Goal: Transaction & Acquisition: Purchase product/service

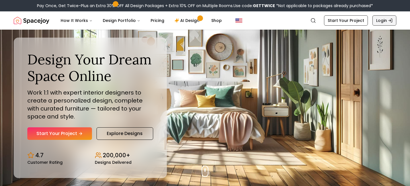
click at [383, 23] on link "Login" at bounding box center [384, 20] width 24 height 10
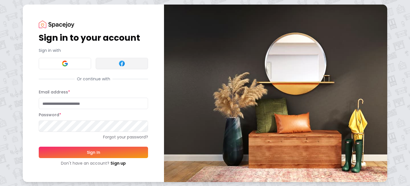
click at [123, 61] on img at bounding box center [121, 63] width 7 height 7
click at [61, 106] on input "Email address *" at bounding box center [93, 103] width 109 height 11
type input "**********"
click at [93, 154] on button "Sign In" at bounding box center [93, 151] width 109 height 11
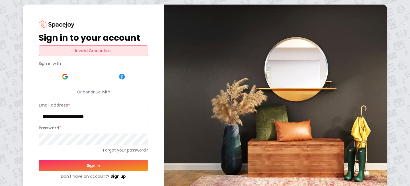
drag, startPoint x: 125, startPoint y: 114, endPoint x: 1, endPoint y: 116, distance: 123.7
click at [1, 116] on div "**********" at bounding box center [205, 99] width 410 height 199
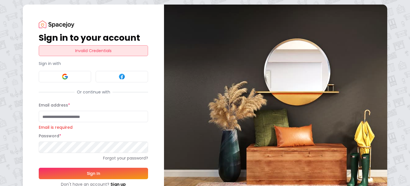
click at [69, 116] on input "Email address *" at bounding box center [93, 116] width 109 height 11
type input "**********"
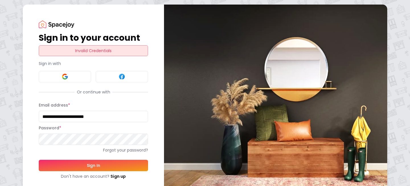
click at [88, 163] on button "Sign In" at bounding box center [93, 165] width 109 height 11
click at [113, 149] on link "Forgot your password?" at bounding box center [93, 150] width 109 height 6
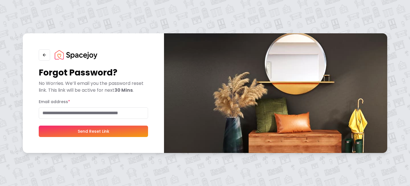
click at [97, 112] on input "Email address *" at bounding box center [93, 112] width 109 height 11
type input "**********"
click at [39, 125] on button "Send Reset Link" at bounding box center [93, 130] width 109 height 11
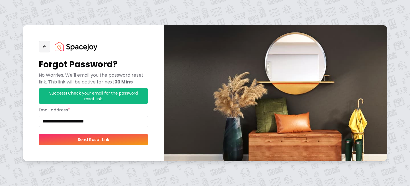
click at [45, 48] on icon "button" at bounding box center [44, 46] width 5 height 5
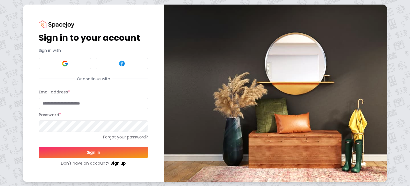
click at [75, 102] on input "Email address *" at bounding box center [93, 103] width 109 height 11
type input "**********"
click at [5, 128] on div "**********" at bounding box center [205, 93] width 410 height 186
click at [52, 147] on button "Sign In" at bounding box center [93, 151] width 109 height 11
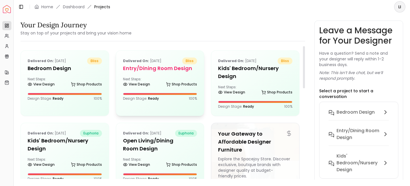
click at [147, 78] on div "Next Steps: View Design Shop Products" at bounding box center [160, 82] width 74 height 11
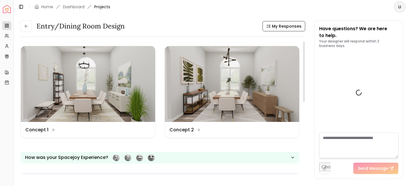
scroll to position [828, 0]
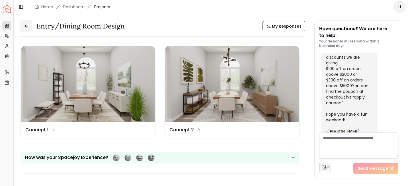
click at [28, 26] on icon at bounding box center [26, 26] width 5 height 5
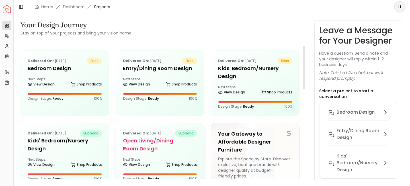
click at [147, 157] on div "Next Steps: View Design Shop Products" at bounding box center [160, 162] width 74 height 11
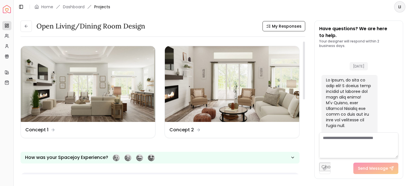
scroll to position [1559, 0]
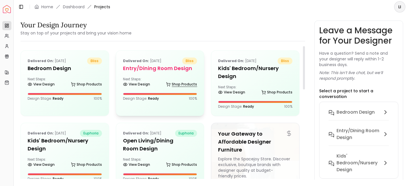
click at [170, 83] on icon at bounding box center [168, 84] width 5 height 5
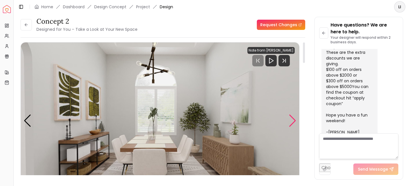
click at [294, 125] on div "Next slide" at bounding box center [292, 120] width 8 height 13
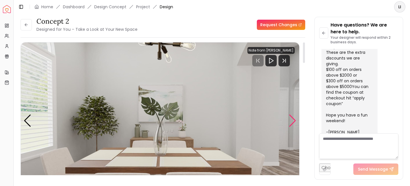
click at [294, 125] on div "Next slide" at bounding box center [292, 120] width 8 height 13
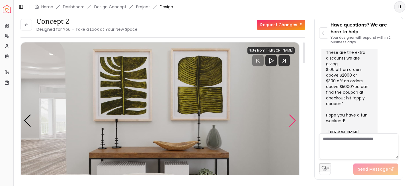
click at [294, 125] on div "Next slide" at bounding box center [292, 120] width 8 height 13
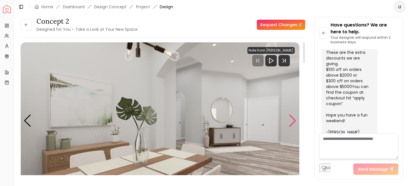
click at [294, 125] on div "Next slide" at bounding box center [292, 120] width 8 height 13
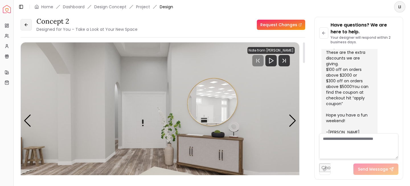
click at [27, 23] on icon at bounding box center [26, 24] width 5 height 5
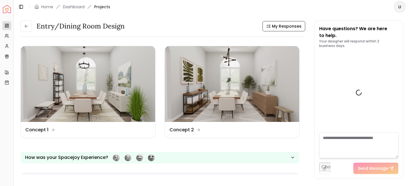
scroll to position [828, 0]
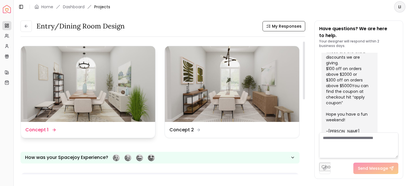
click at [99, 113] on img at bounding box center [88, 84] width 134 height 76
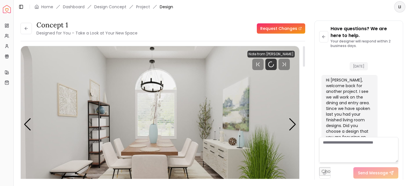
scroll to position [824, 0]
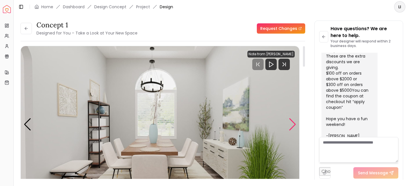
click at [289, 123] on div "Next slide" at bounding box center [292, 124] width 8 height 13
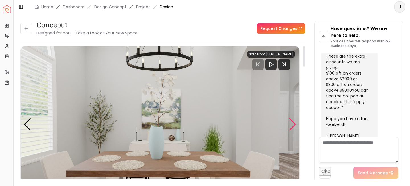
click at [289, 123] on div "Next slide" at bounding box center [292, 124] width 8 height 13
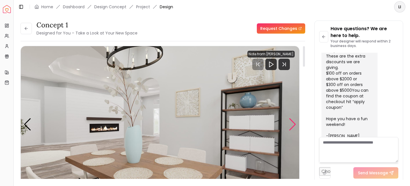
click at [289, 123] on div "Next slide" at bounding box center [292, 124] width 8 height 13
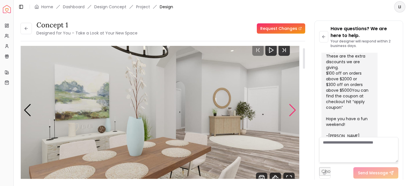
scroll to position [13, 0]
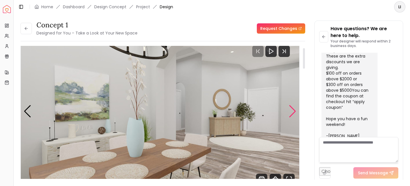
click at [293, 111] on div "Next slide" at bounding box center [292, 111] width 8 height 13
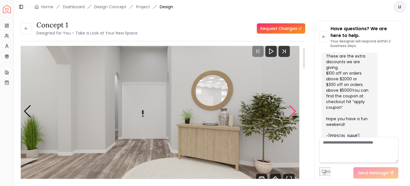
click at [293, 111] on div "Next slide" at bounding box center [292, 111] width 8 height 13
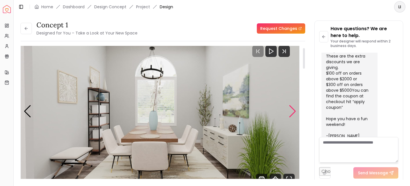
click at [293, 111] on div "Next slide" at bounding box center [292, 111] width 8 height 13
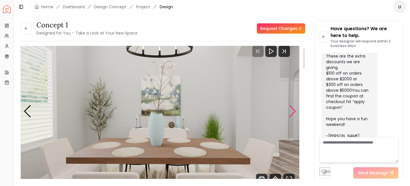
click at [293, 111] on div "Next slide" at bounding box center [292, 111] width 8 height 13
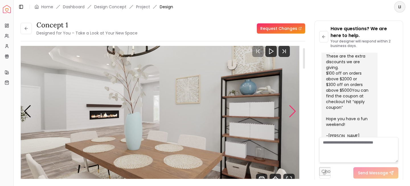
click at [293, 111] on div "Next slide" at bounding box center [292, 111] width 8 height 13
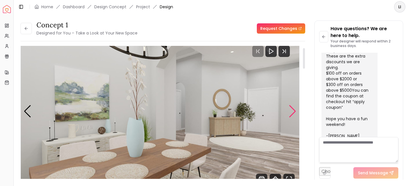
click at [293, 111] on div "Next slide" at bounding box center [292, 111] width 8 height 13
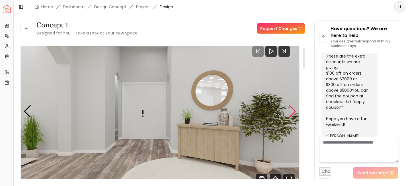
click at [293, 111] on div "Next slide" at bounding box center [292, 111] width 8 height 13
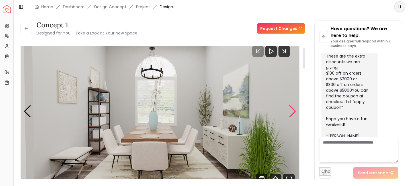
click at [293, 111] on div "Next slide" at bounding box center [292, 111] width 8 height 13
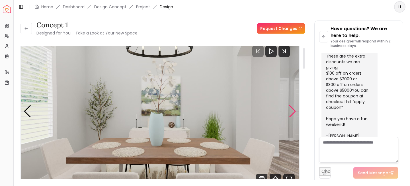
click at [293, 111] on div "Next slide" at bounding box center [292, 111] width 8 height 13
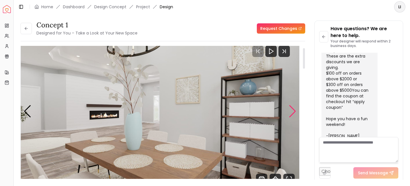
click at [293, 111] on div "Next slide" at bounding box center [292, 111] width 8 height 13
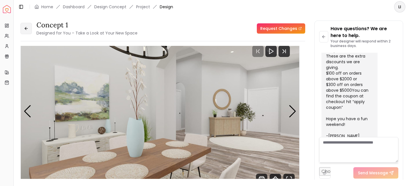
click at [30, 29] on button at bounding box center [25, 28] width 11 height 11
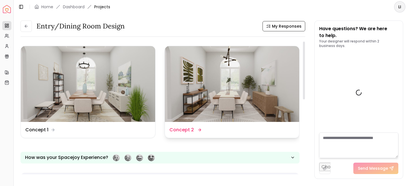
scroll to position [828, 0]
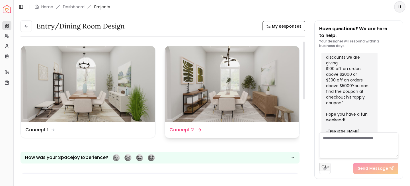
click at [211, 122] on div "Design Name Concept 2" at bounding box center [232, 130] width 134 height 16
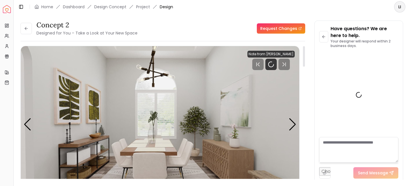
scroll to position [824, 0]
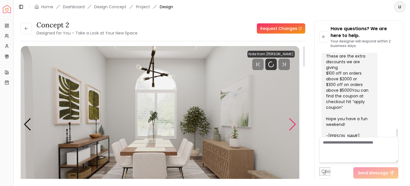
click at [292, 122] on div "Next slide" at bounding box center [292, 124] width 8 height 13
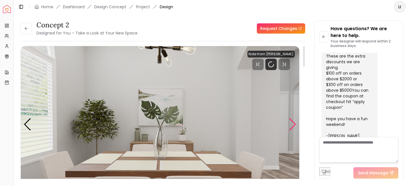
click at [292, 122] on div "Next slide" at bounding box center [292, 124] width 8 height 13
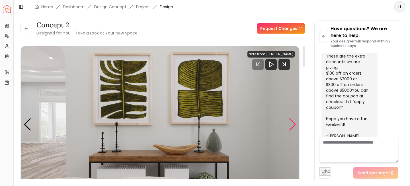
click at [292, 122] on div "Next slide" at bounding box center [292, 124] width 8 height 13
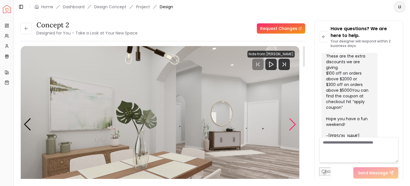
click at [292, 122] on div "Next slide" at bounding box center [292, 124] width 8 height 13
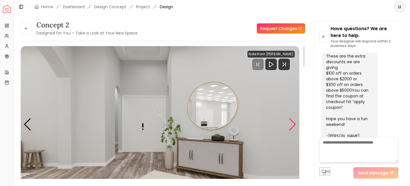
click at [292, 122] on div "Next slide" at bounding box center [292, 124] width 8 height 13
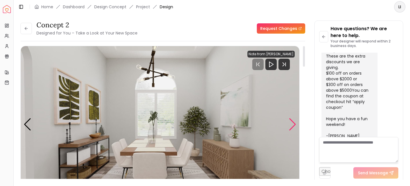
click at [292, 122] on div "Next slide" at bounding box center [292, 124] width 8 height 13
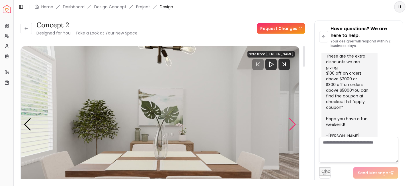
click at [292, 122] on div "Next slide" at bounding box center [292, 124] width 8 height 13
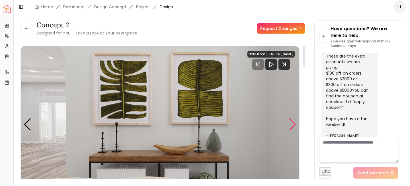
click at [292, 122] on div "Next slide" at bounding box center [292, 124] width 8 height 13
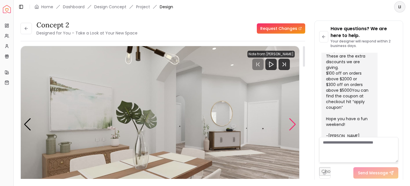
click at [292, 122] on div "Next slide" at bounding box center [292, 124] width 8 height 13
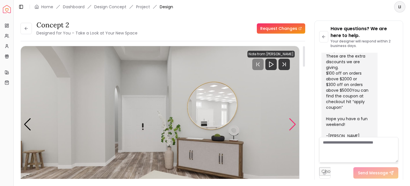
click at [292, 122] on div "Next slide" at bounding box center [292, 124] width 8 height 13
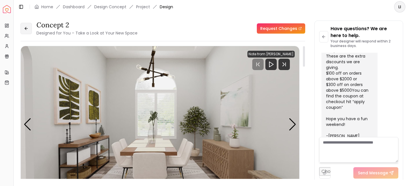
click at [25, 29] on icon at bounding box center [25, 28] width 1 height 3
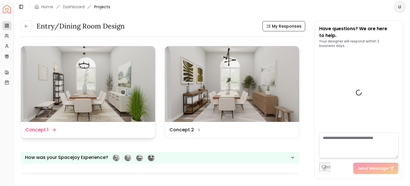
scroll to position [828, 0]
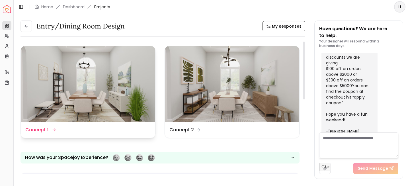
click at [99, 110] on img at bounding box center [88, 84] width 134 height 76
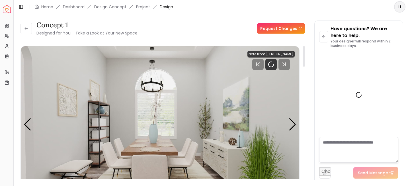
scroll to position [824, 0]
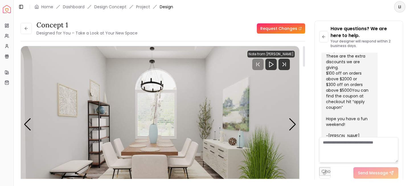
click at [288, 123] on img "1 / 5" at bounding box center [160, 124] width 278 height 156
click at [296, 123] on img "1 / 5" at bounding box center [160, 124] width 278 height 156
click at [291, 123] on div "Next slide" at bounding box center [292, 124] width 8 height 13
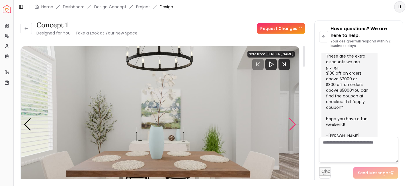
click at [291, 123] on div "Next slide" at bounding box center [292, 124] width 8 height 13
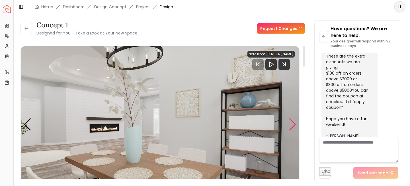
click at [291, 123] on div "Next slide" at bounding box center [292, 124] width 8 height 13
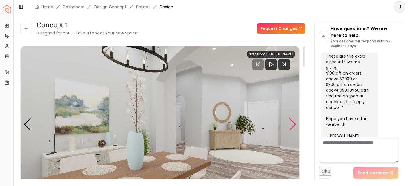
click at [291, 123] on div "Next slide" at bounding box center [292, 124] width 8 height 13
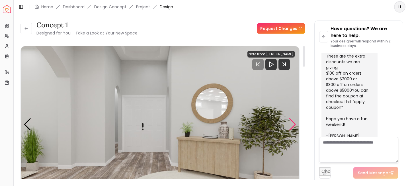
click at [291, 123] on div "Next slide" at bounding box center [292, 124] width 8 height 13
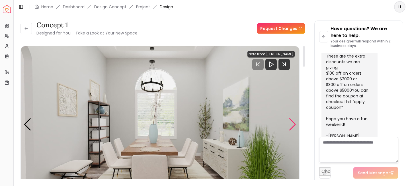
click at [291, 123] on div "Next slide" at bounding box center [292, 124] width 8 height 13
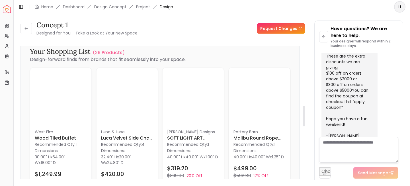
scroll to position [385, 0]
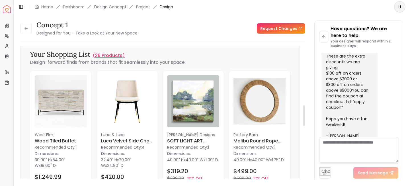
click at [110, 55] on p "26 Products" at bounding box center [109, 55] width 28 height 7
click at [28, 27] on icon at bounding box center [26, 28] width 5 height 5
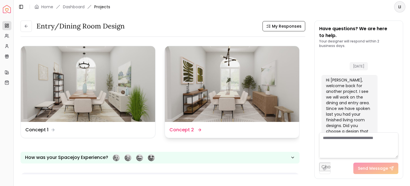
scroll to position [828, 0]
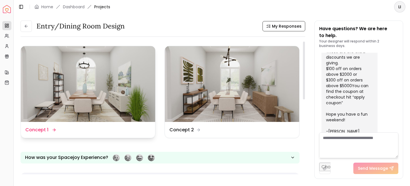
click at [138, 95] on img at bounding box center [88, 84] width 134 height 76
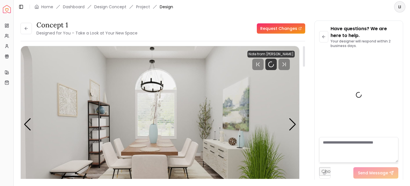
scroll to position [824, 0]
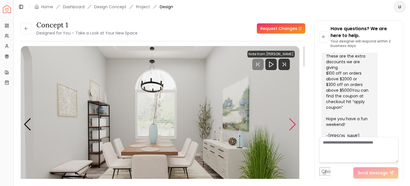
click at [291, 121] on div "Next slide" at bounding box center [292, 124] width 8 height 13
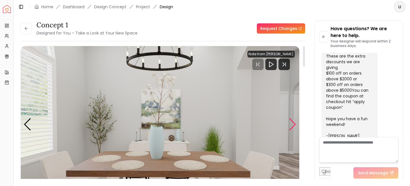
click at [291, 121] on div "Next slide" at bounding box center [292, 124] width 8 height 13
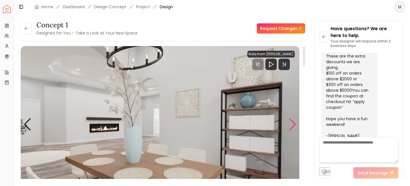
click at [291, 121] on div "Next slide" at bounding box center [292, 124] width 8 height 13
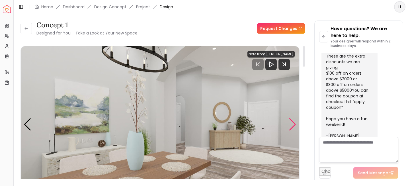
click at [291, 121] on div "Next slide" at bounding box center [292, 124] width 8 height 13
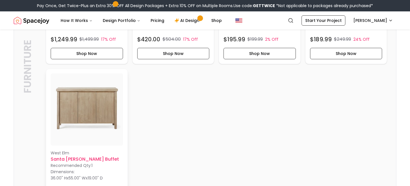
scroll to position [256, 0]
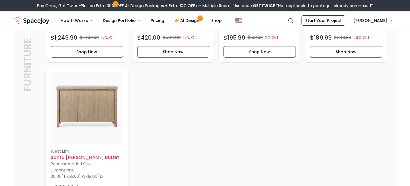
click at [79, 135] on img at bounding box center [87, 108] width 72 height 72
